Goal: Transaction & Acquisition: Purchase product/service

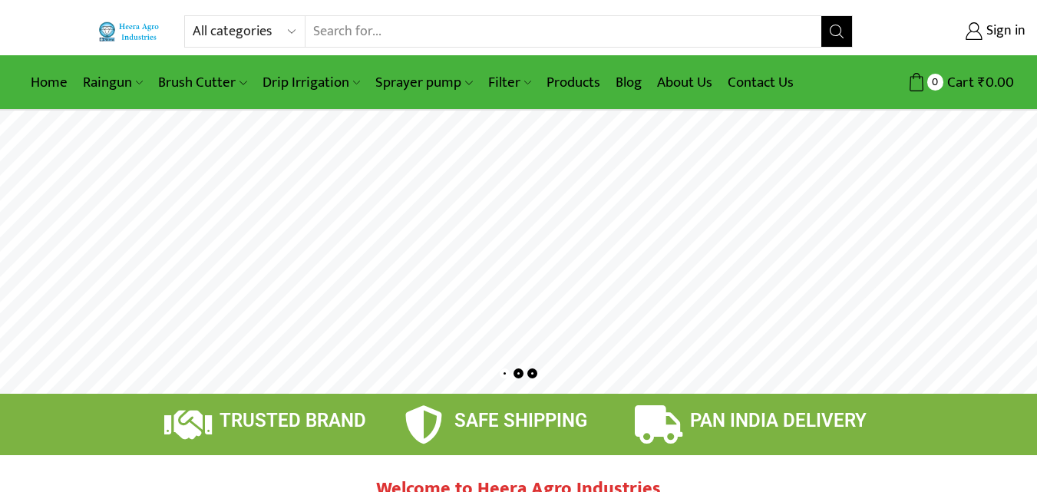
click at [290, 31] on select "All categories Accessories Air Release Valve Brush Cutter Domestic Use Drip Irr…" at bounding box center [249, 31] width 113 height 31
select select "pressure-relief-valve"
click at [193, 16] on select "All categories Accessories Air Release Valve Brush Cutter Domestic Use Drip Irr…" at bounding box center [249, 31] width 113 height 31
click at [601, 26] on input "Search input" at bounding box center [585, 31] width 472 height 31
click at [828, 24] on button "Search" at bounding box center [836, 31] width 31 height 31
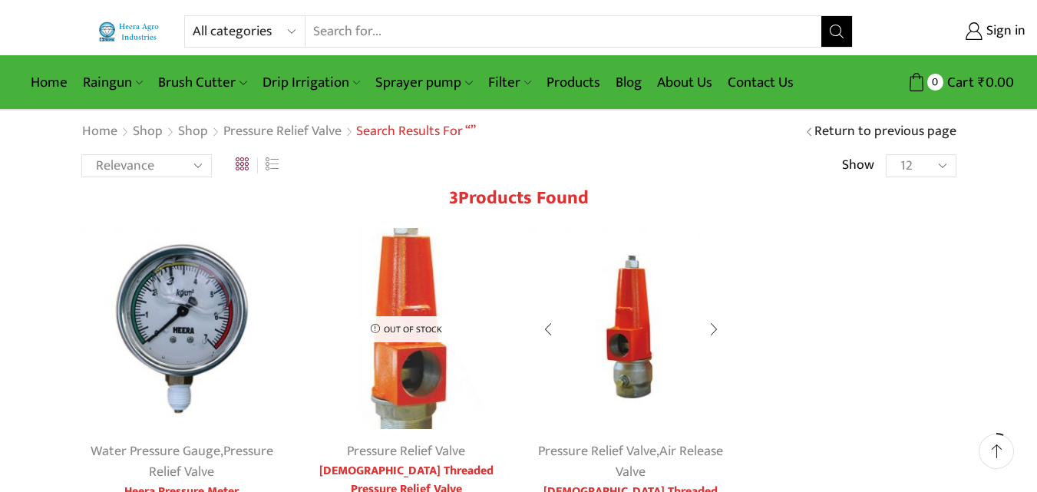
scroll to position [77, 0]
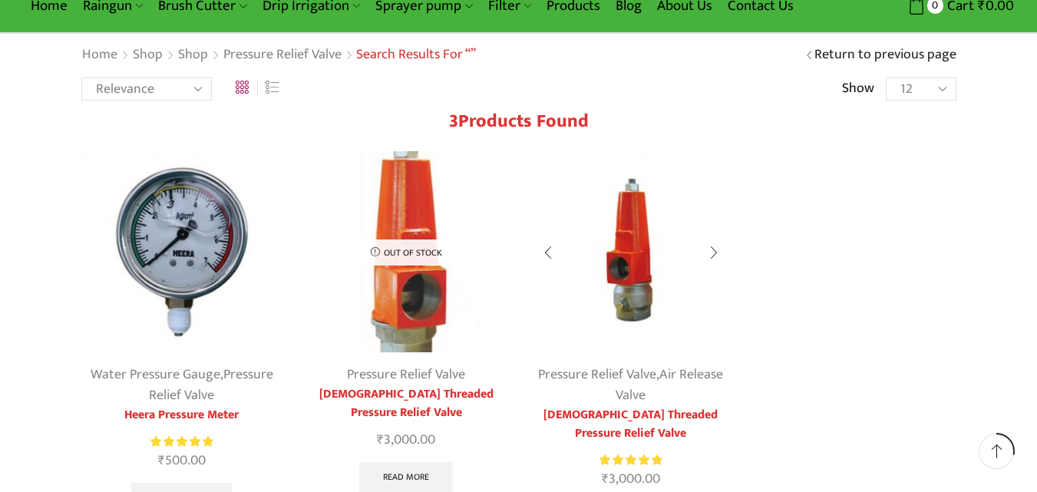
click at [679, 256] on img at bounding box center [631, 252] width 202 height 202
